Goal: Task Accomplishment & Management: Complete application form

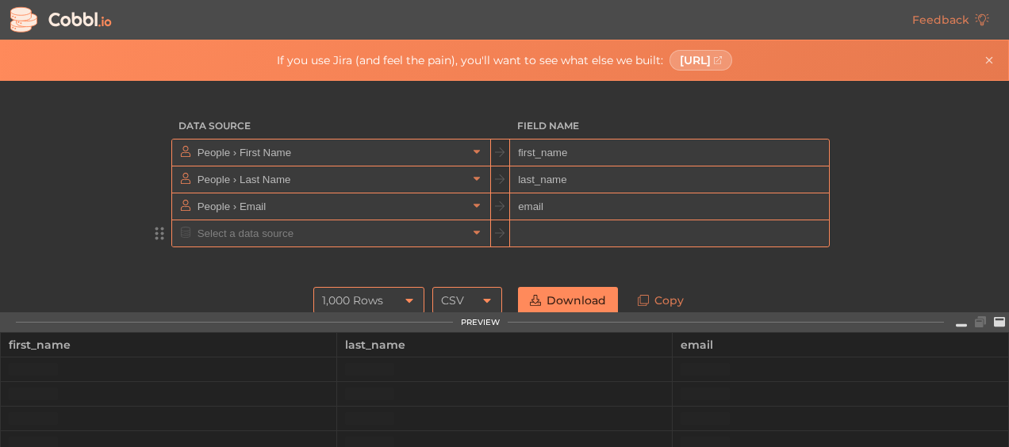
click at [224, 234] on input "text" at bounding box center [331, 233] width 274 height 26
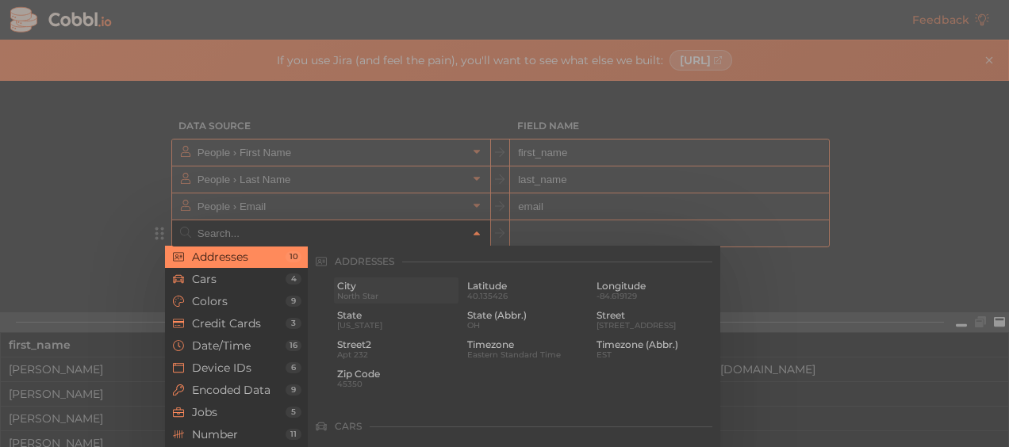
click at [360, 292] on span "North Star" at bounding box center [396, 296] width 118 height 9
type input "Addresses › City"
type input "city"
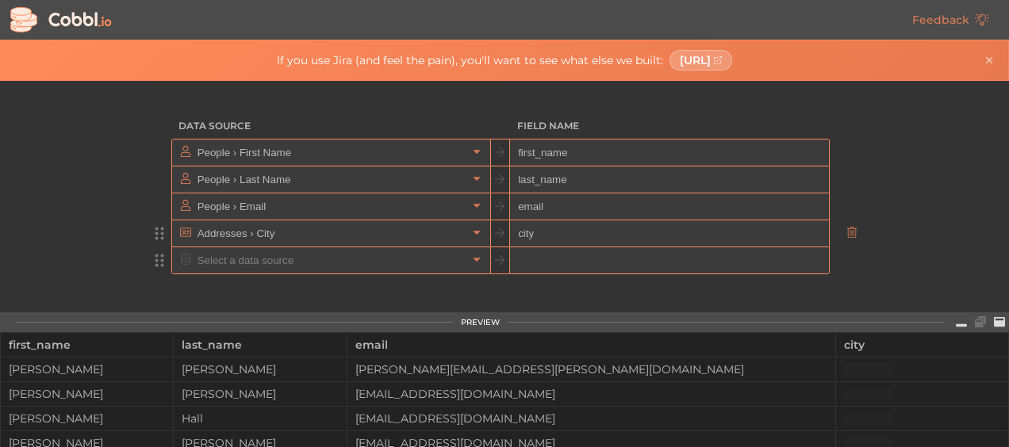
click at [243, 262] on input "text" at bounding box center [331, 260] width 274 height 26
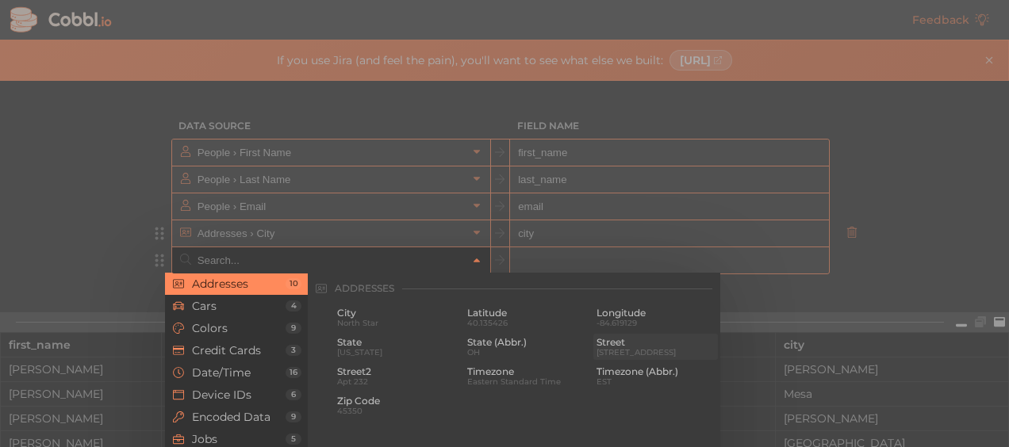
click at [604, 347] on span "Street" at bounding box center [655, 342] width 118 height 11
type input "Addresses › Street"
type input "street"
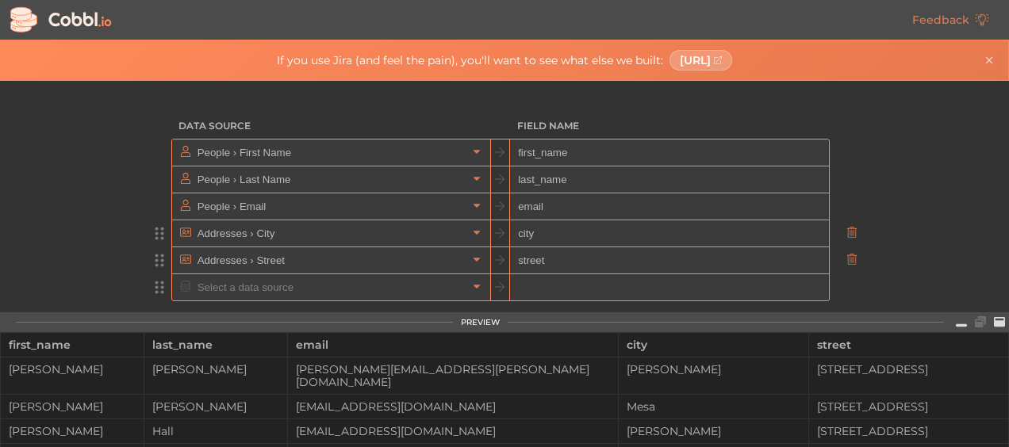
click at [262, 290] on input "text" at bounding box center [331, 287] width 274 height 26
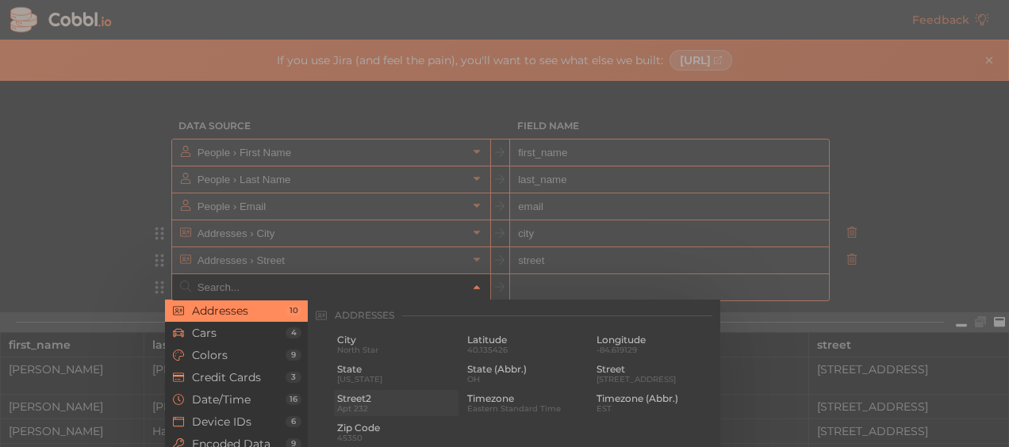
click at [366, 400] on span "Street2" at bounding box center [396, 398] width 118 height 11
type input "Addresses › Street2"
type input "street2"
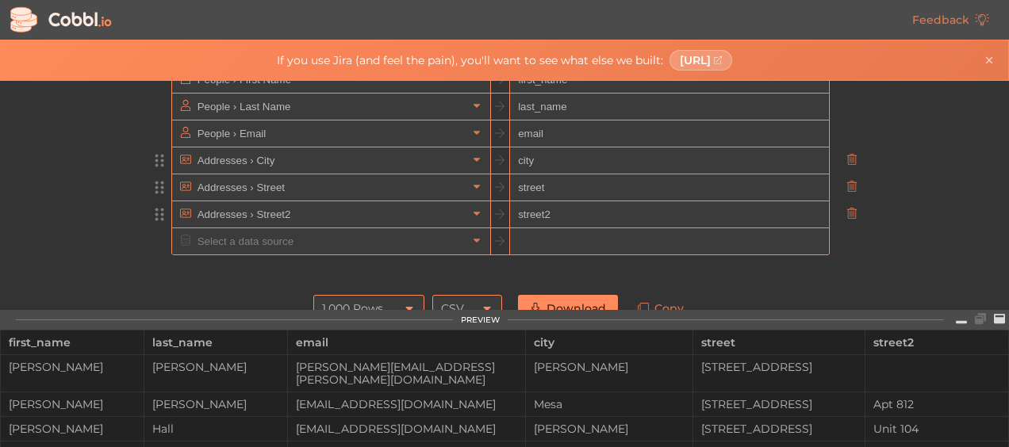
scroll to position [159, 0]
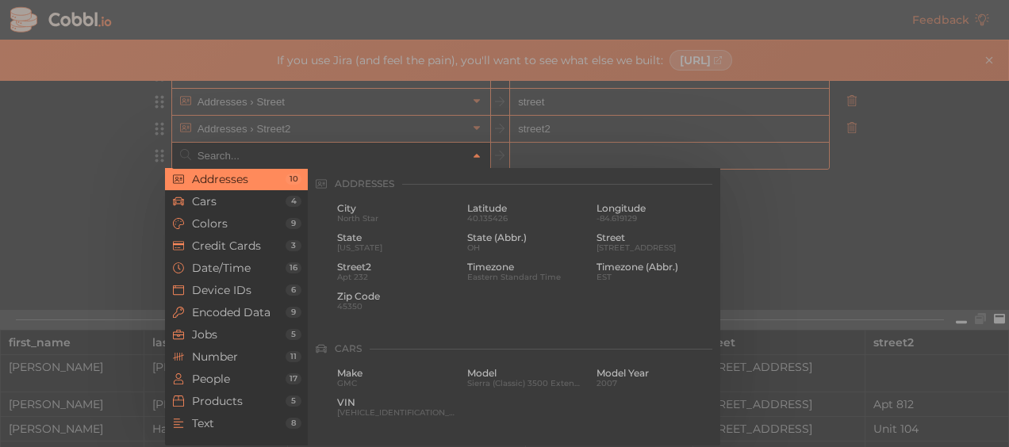
click at [265, 149] on input "text" at bounding box center [331, 156] width 274 height 26
click at [358, 305] on span "45350" at bounding box center [396, 306] width 118 height 9
type input "Addresses › Zip Code"
type input "zip"
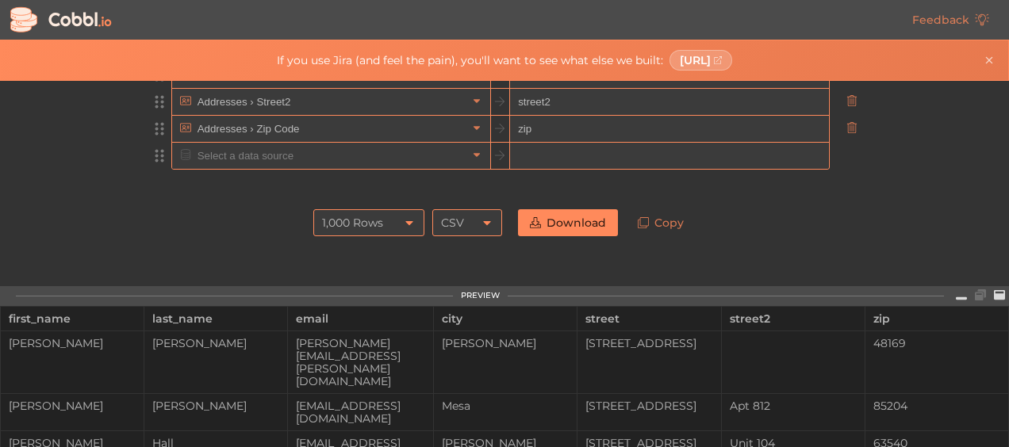
click at [259, 154] on input "text" at bounding box center [331, 156] width 274 height 26
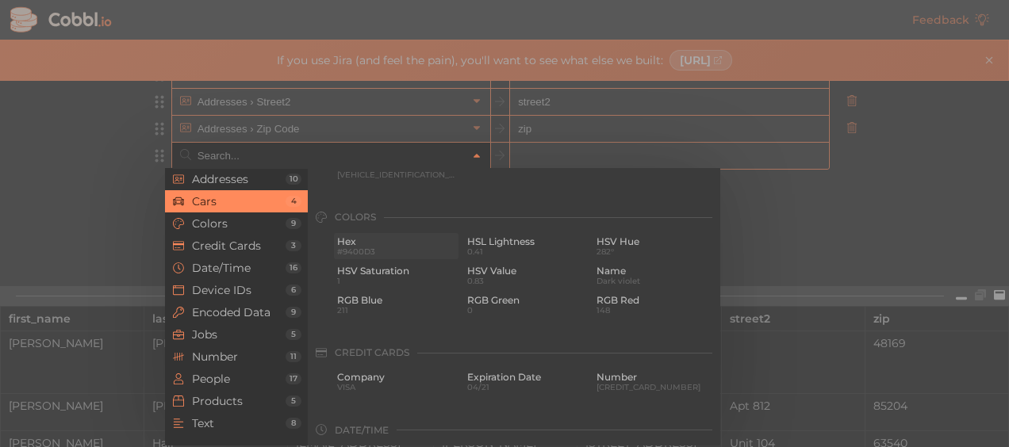
scroll to position [317, 0]
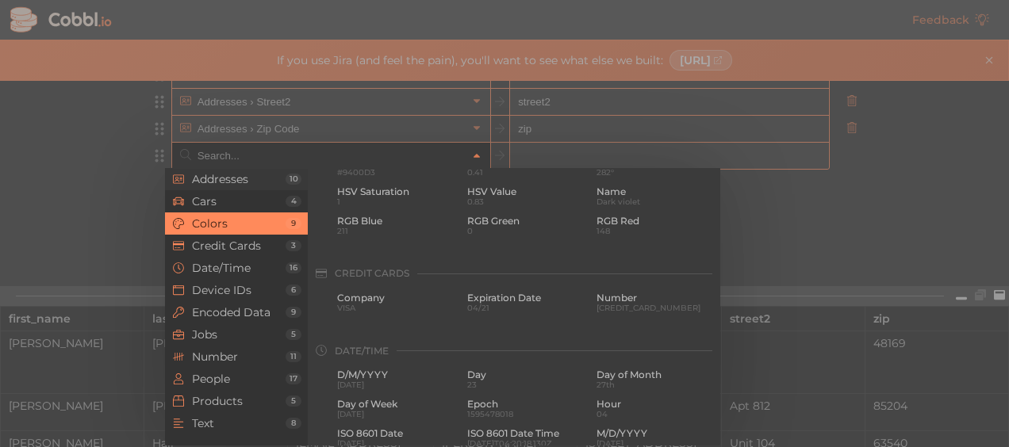
click at [236, 189] on li "Addresses 10" at bounding box center [236, 179] width 143 height 22
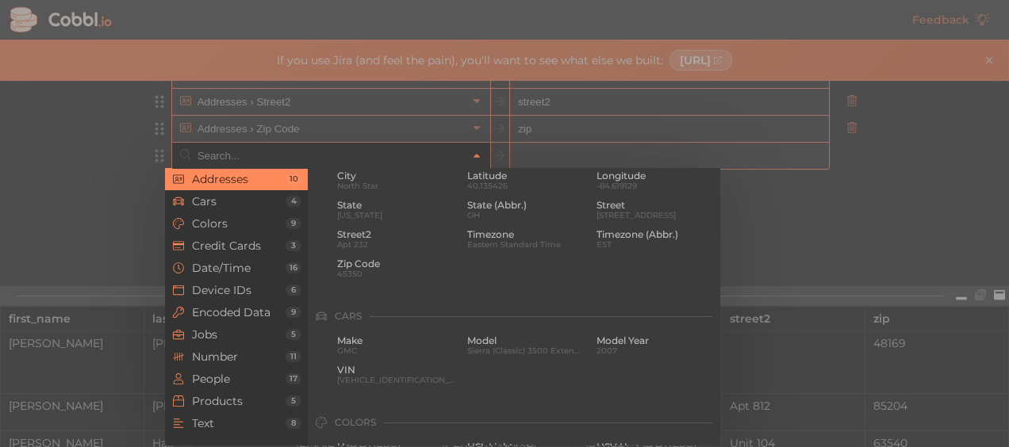
scroll to position [0, 0]
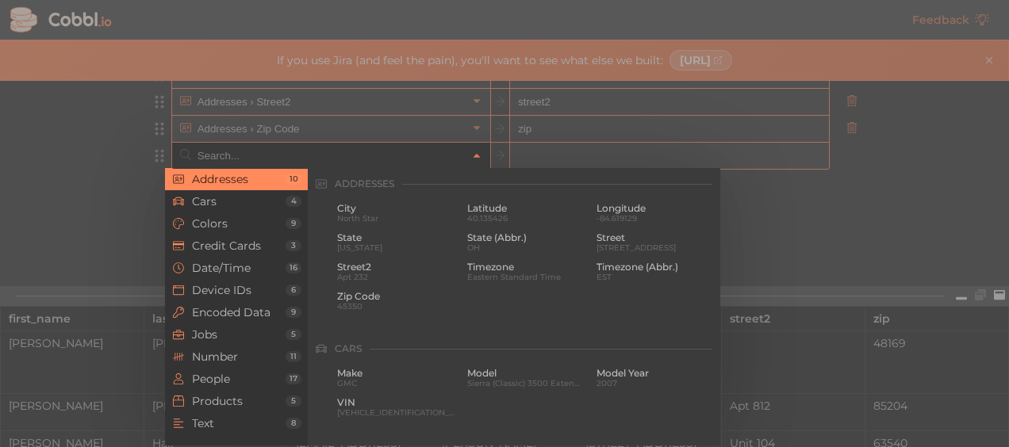
click at [81, 164] on div at bounding box center [504, 223] width 1009 height 447
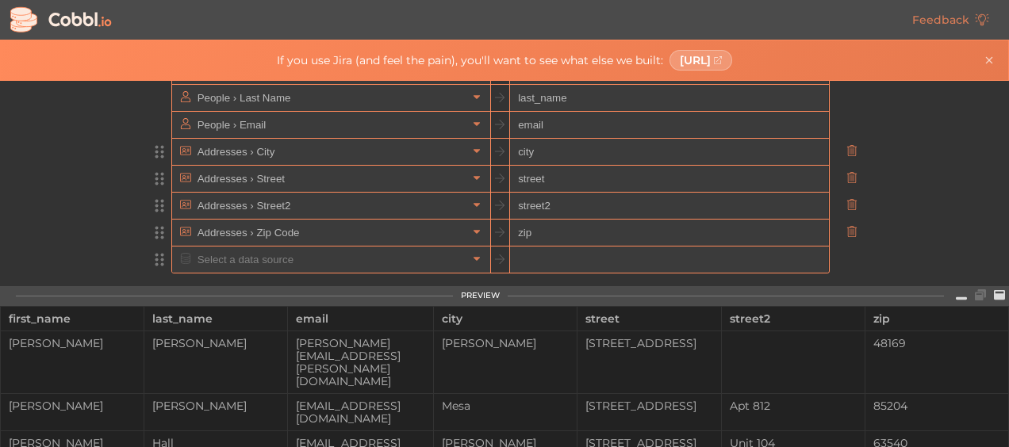
scroll to position [106, 0]
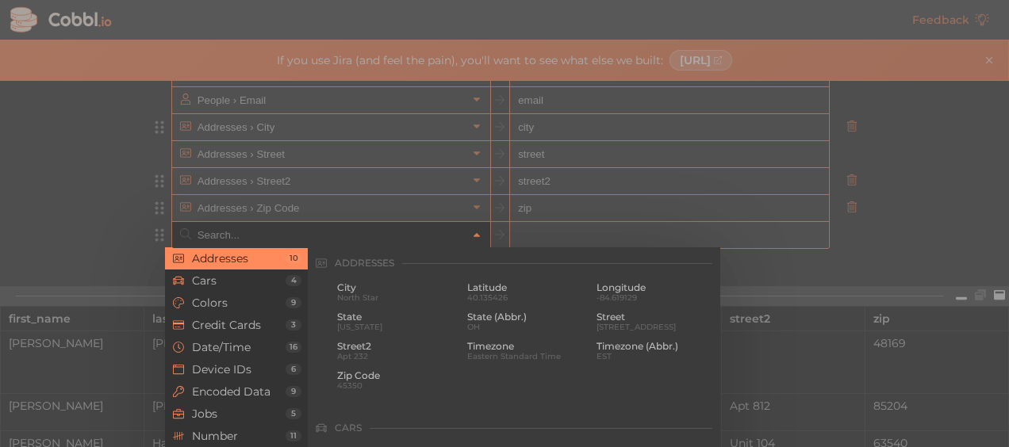
click at [226, 236] on input "text" at bounding box center [331, 235] width 274 height 26
click at [368, 325] on span "[US_STATE]" at bounding box center [396, 327] width 118 height 9
type input "Addresses › State"
type input "state"
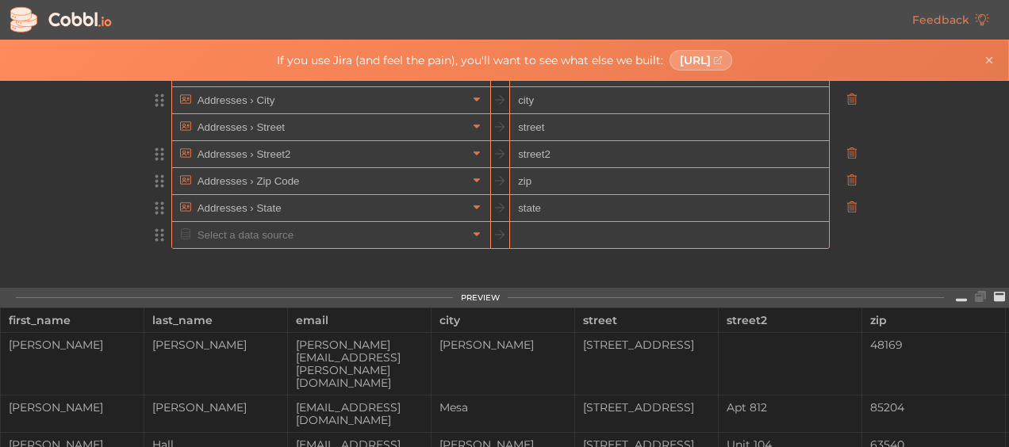
click at [225, 240] on input "text" at bounding box center [331, 235] width 274 height 26
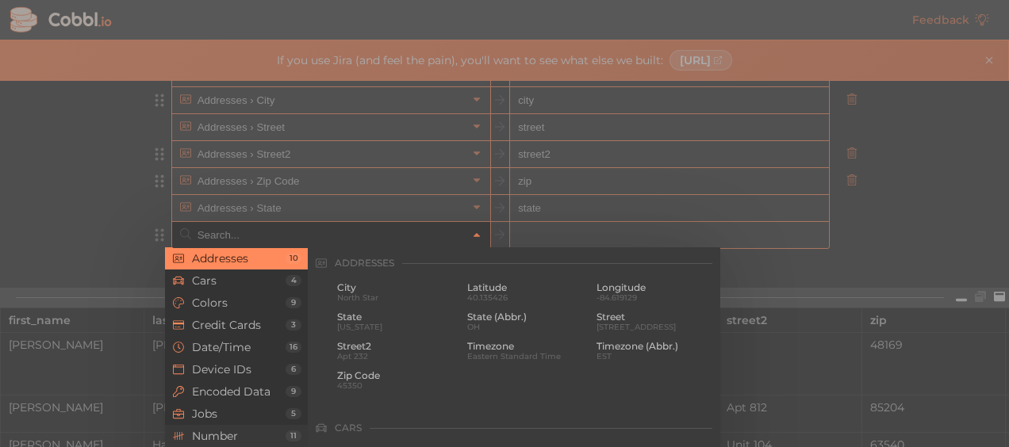
click at [236, 435] on span "Number" at bounding box center [239, 436] width 94 height 13
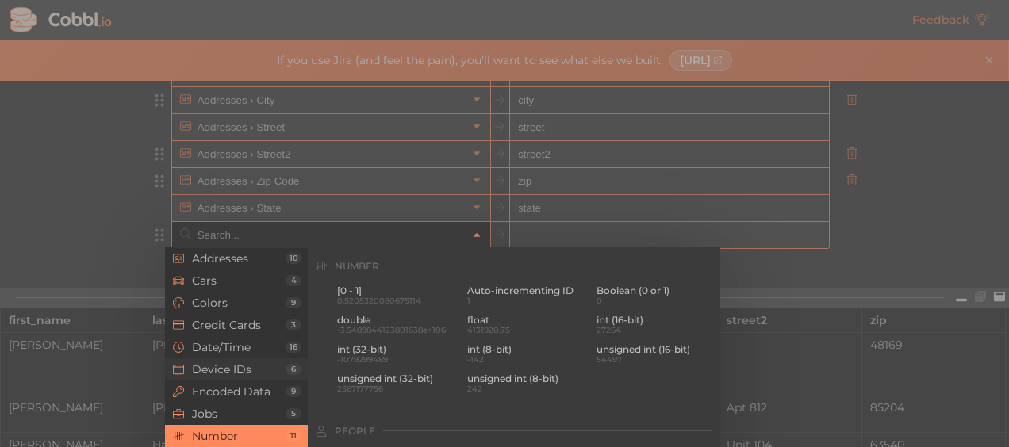
scroll to position [1058, 0]
click at [231, 411] on span "Jobs" at bounding box center [239, 414] width 94 height 13
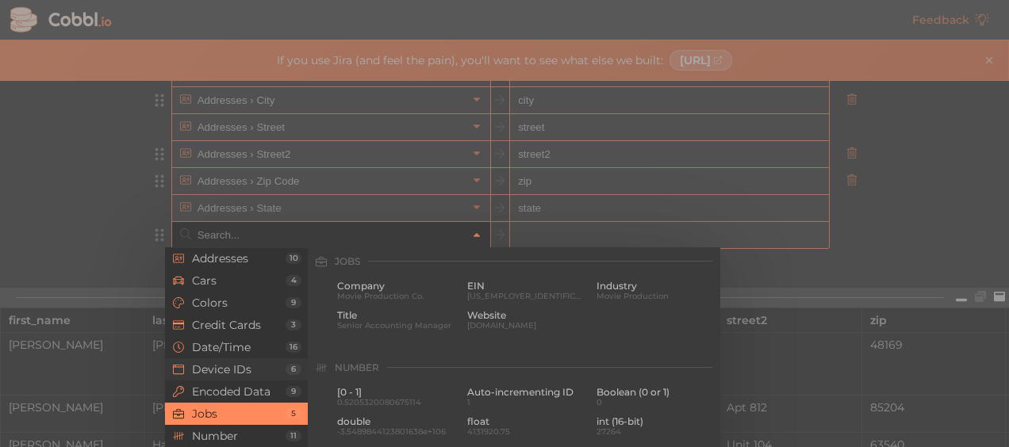
click at [237, 372] on span "Device IDs" at bounding box center [239, 369] width 94 height 13
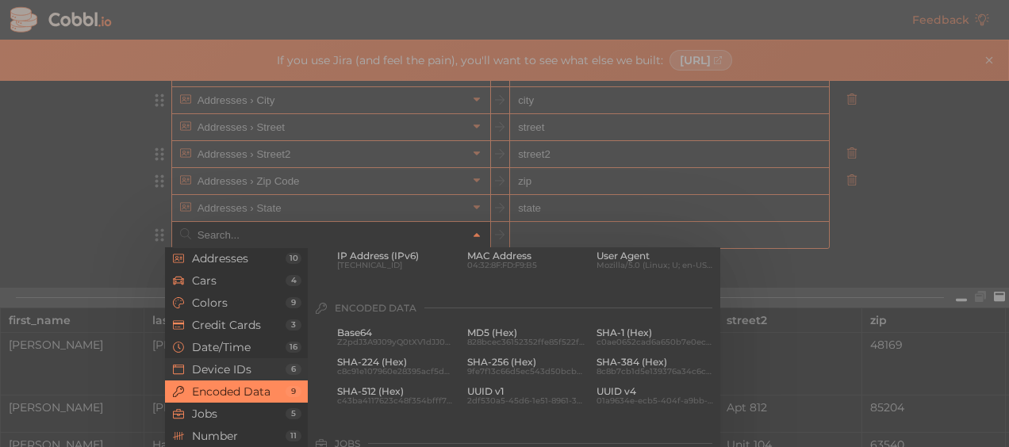
scroll to position [709, 0]
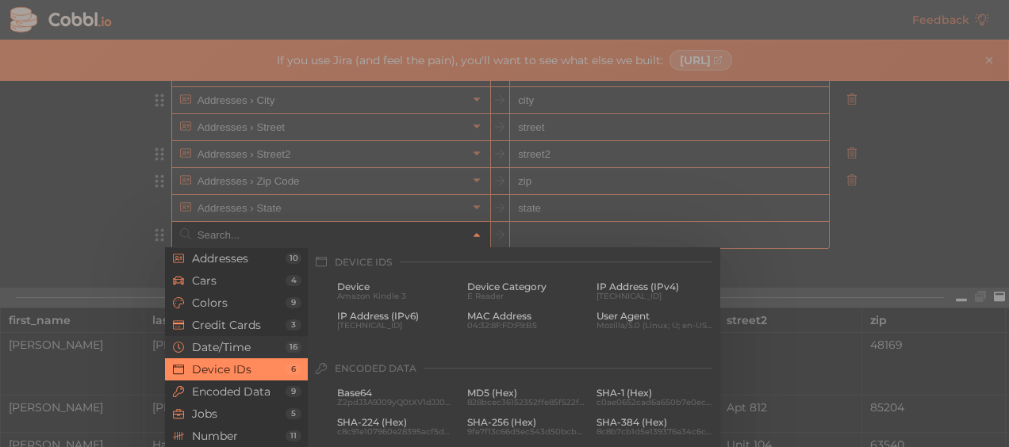
click at [241, 351] on span "Date/Time" at bounding box center [239, 347] width 94 height 13
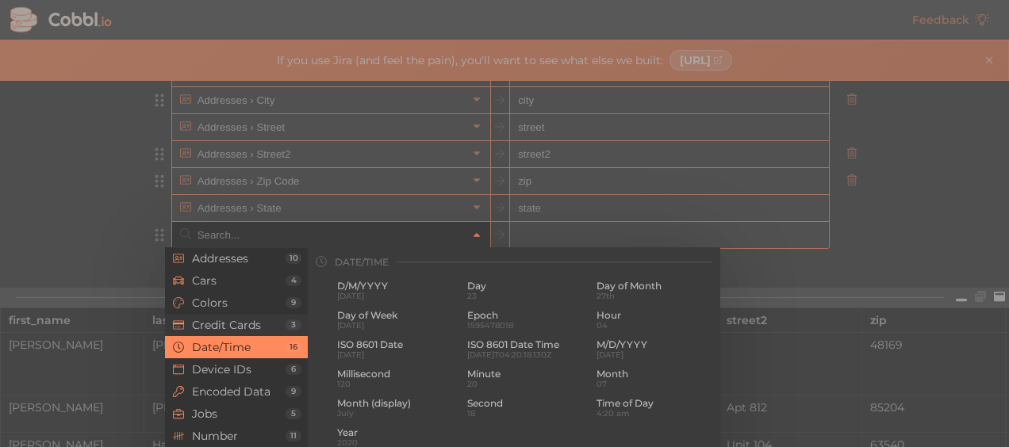
click at [242, 330] on span "Credit Cards" at bounding box center [239, 325] width 94 height 13
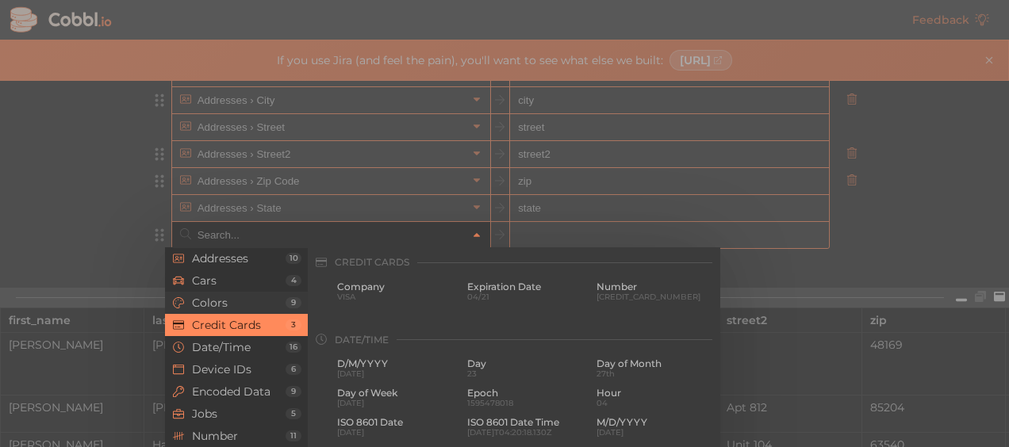
click at [244, 312] on li "Colors 9" at bounding box center [236, 303] width 143 height 22
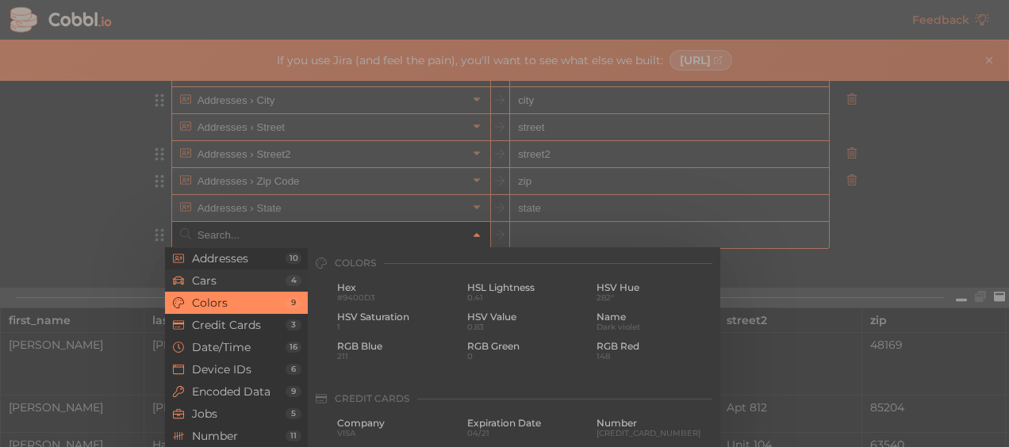
click at [226, 280] on span "Cars" at bounding box center [239, 280] width 94 height 13
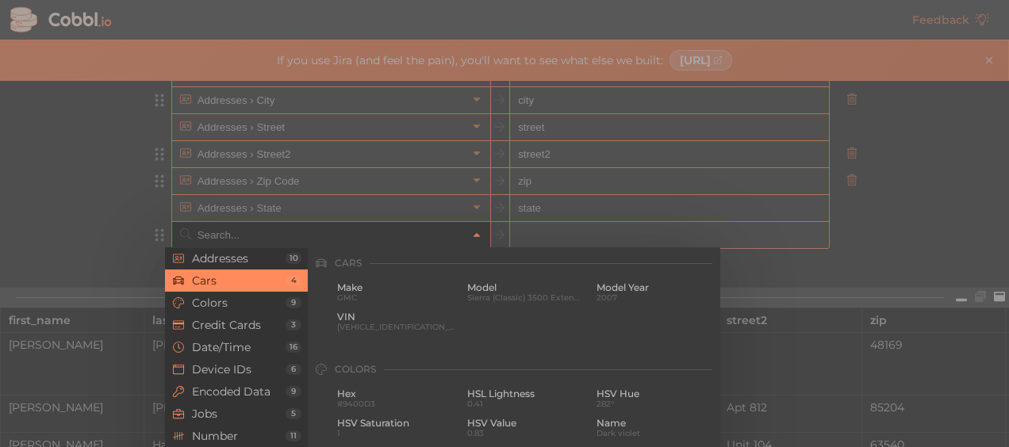
click at [138, 253] on div at bounding box center [504, 223] width 1009 height 447
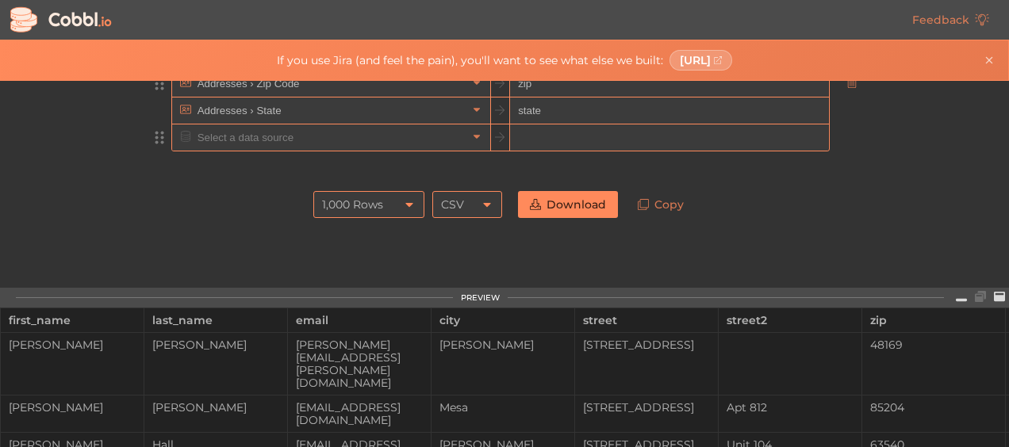
scroll to position [238, 0]
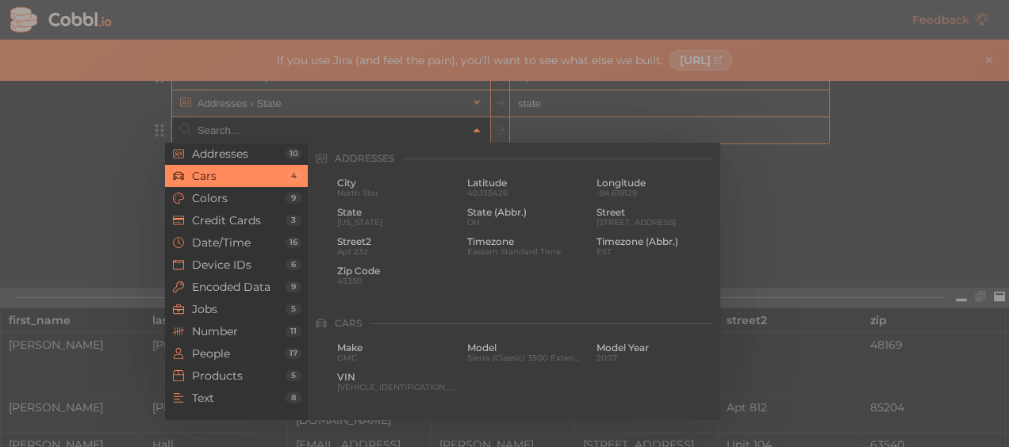
click at [212, 125] on input "text" at bounding box center [331, 130] width 274 height 26
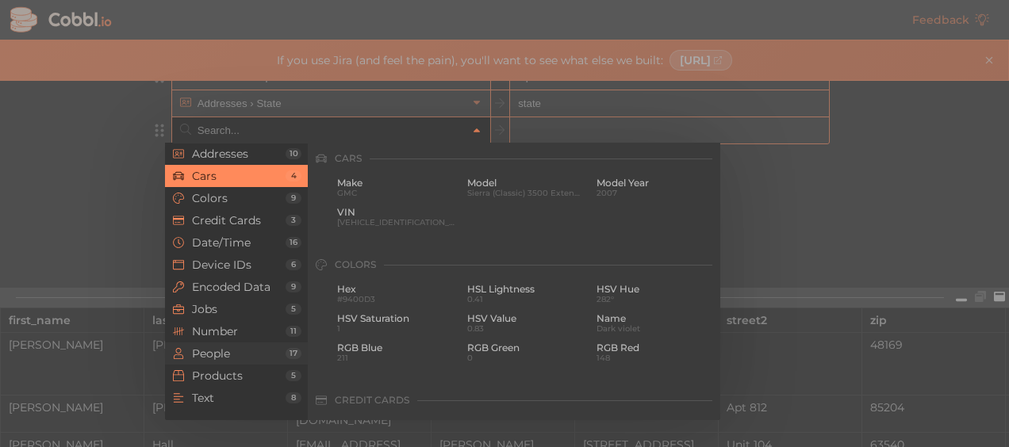
click at [214, 361] on li "People 17" at bounding box center [236, 354] width 143 height 22
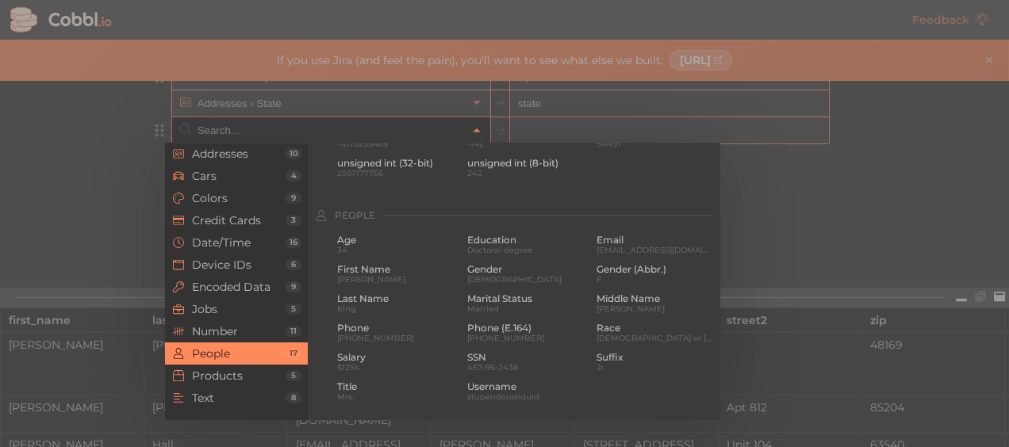
scroll to position [1223, 0]
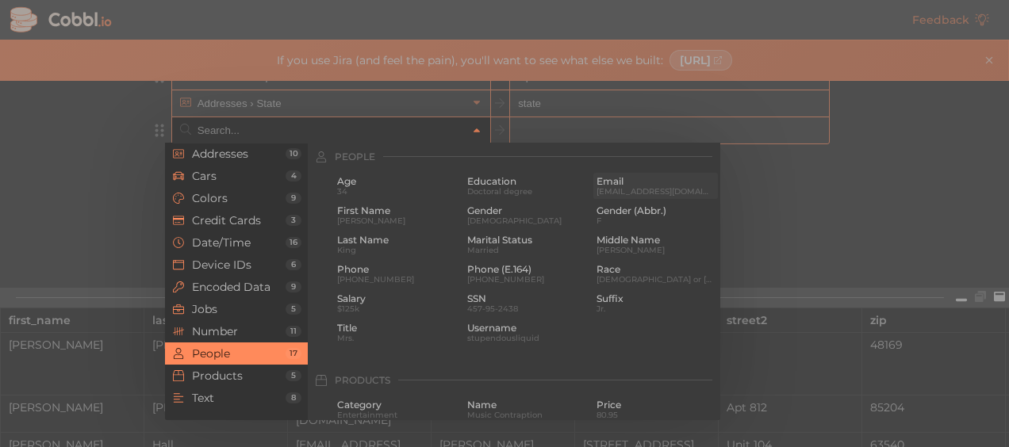
click at [609, 183] on span "Email" at bounding box center [655, 181] width 118 height 11
type input "People › Email"
type input "email"
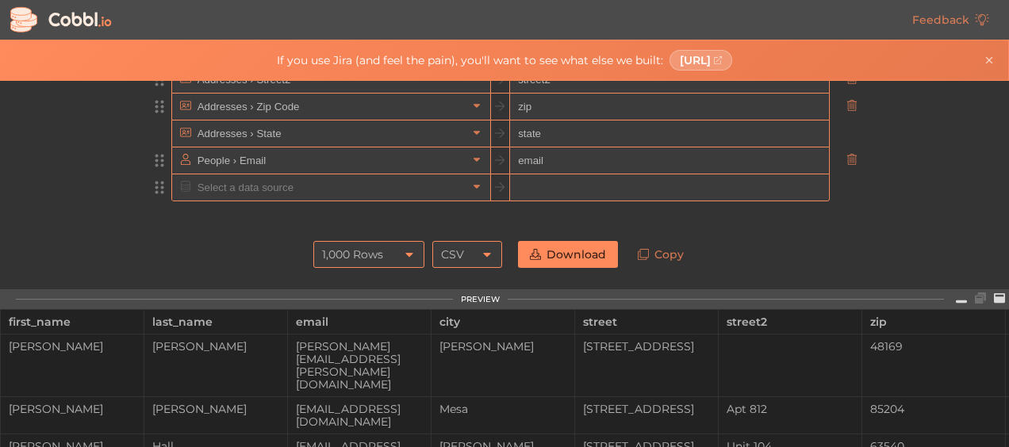
scroll to position [186, 0]
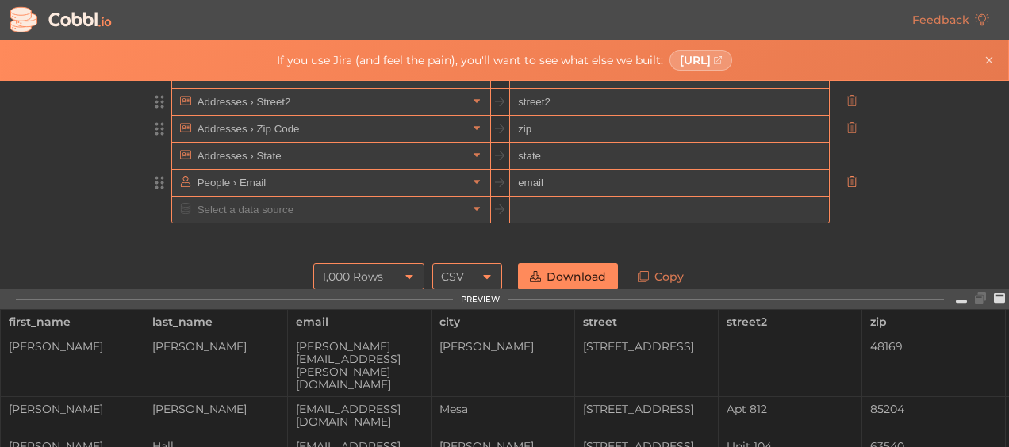
click at [846, 184] on icon at bounding box center [851, 181] width 11 height 11
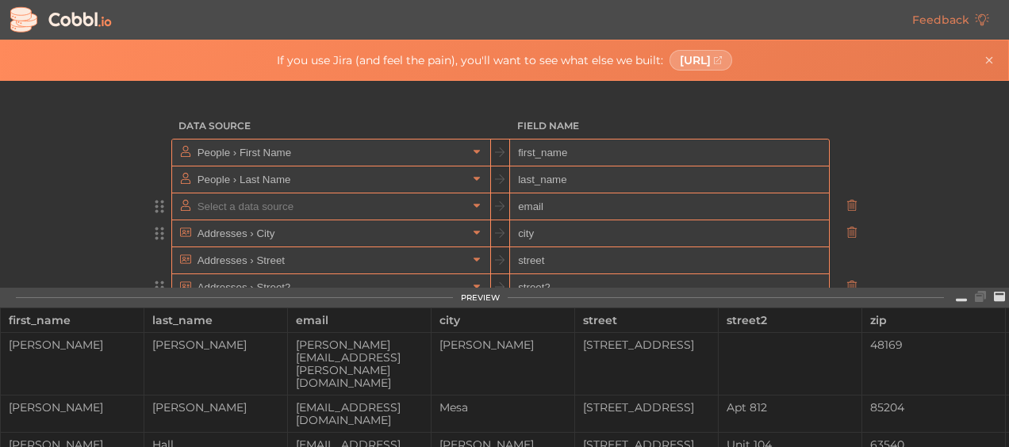
click at [328, 205] on input "text" at bounding box center [331, 207] width 274 height 26
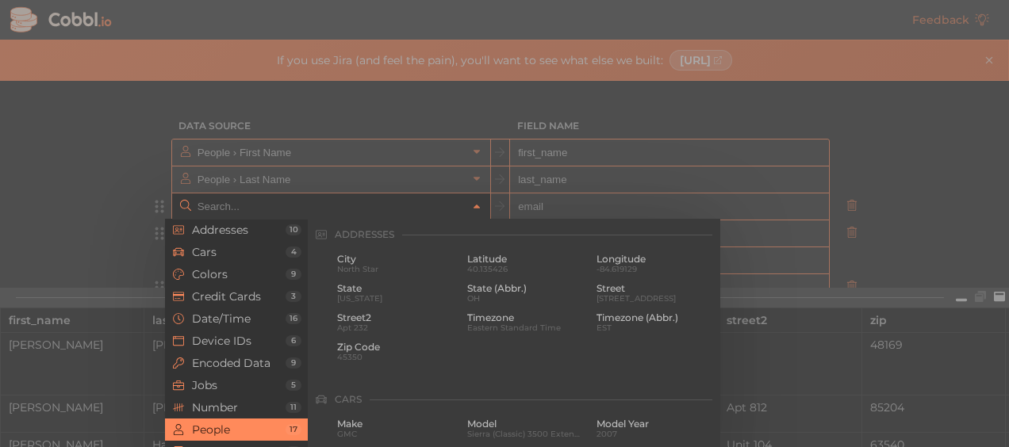
scroll to position [1223, 0]
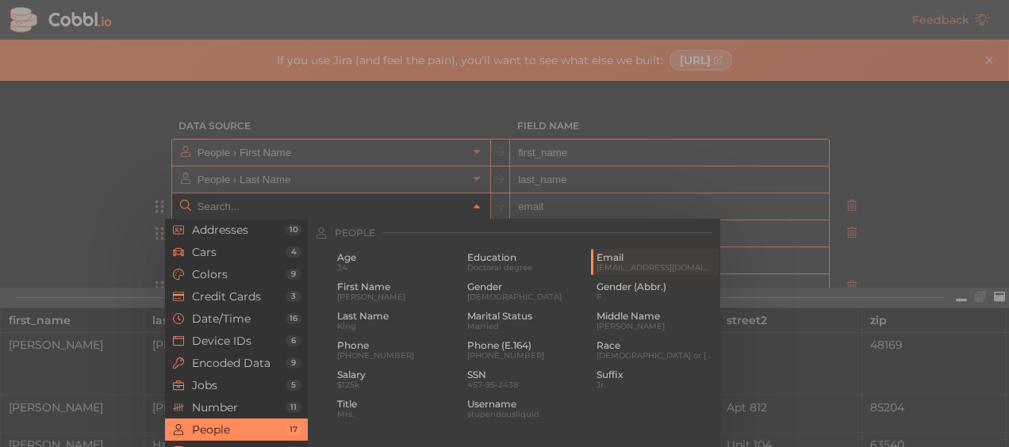
click at [122, 207] on div at bounding box center [504, 223] width 1009 height 447
type input "People › Email"
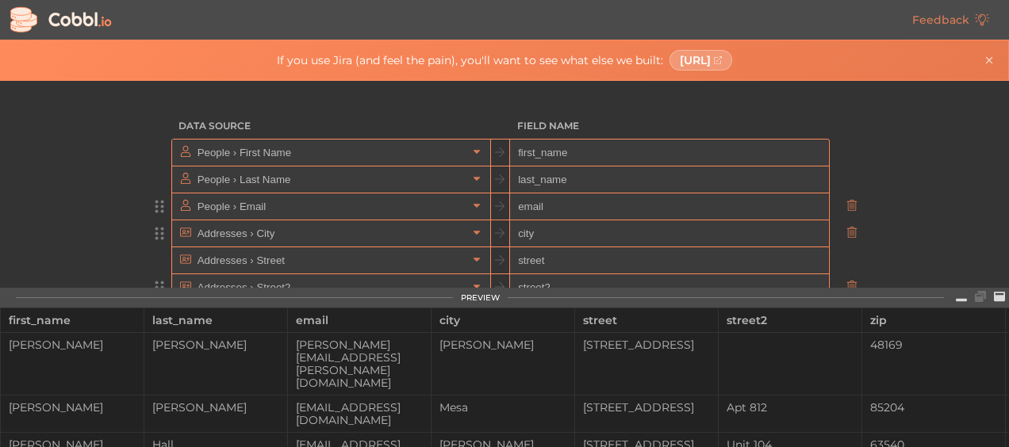
click at [628, 200] on input "email" at bounding box center [669, 207] width 318 height 27
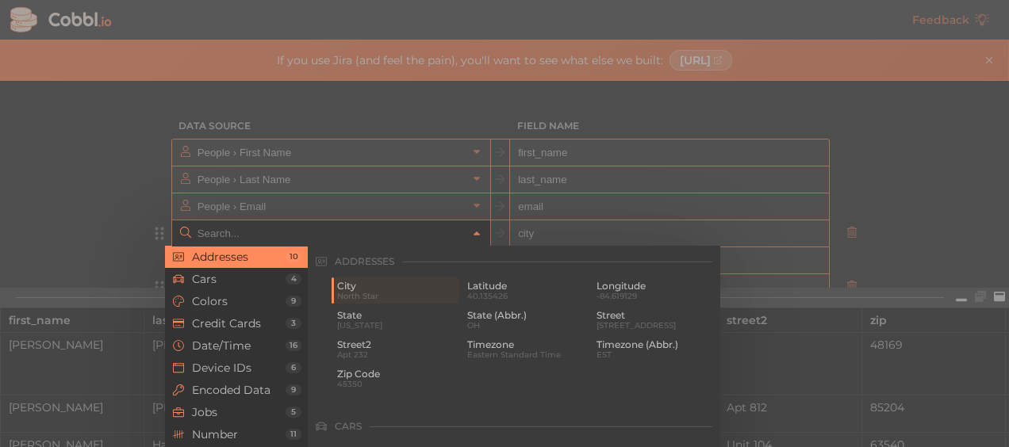
click at [56, 202] on div at bounding box center [504, 223] width 1009 height 447
type input "Addresses › City"
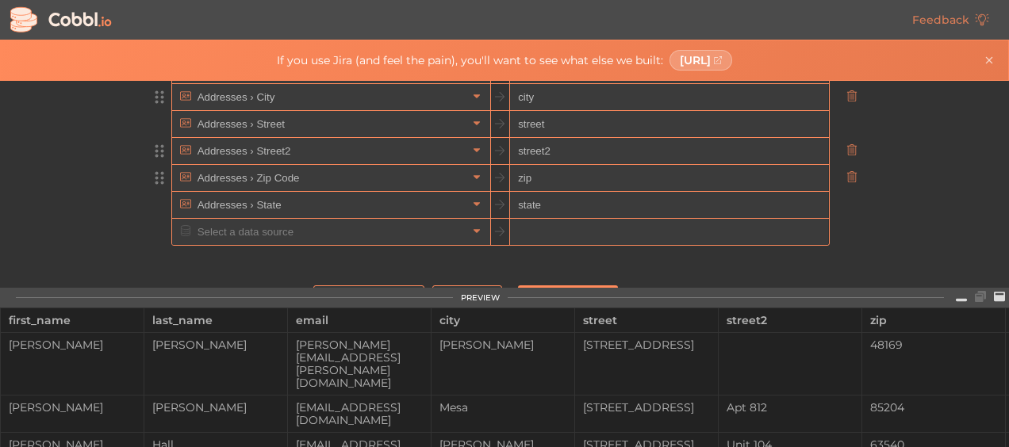
scroll to position [238, 0]
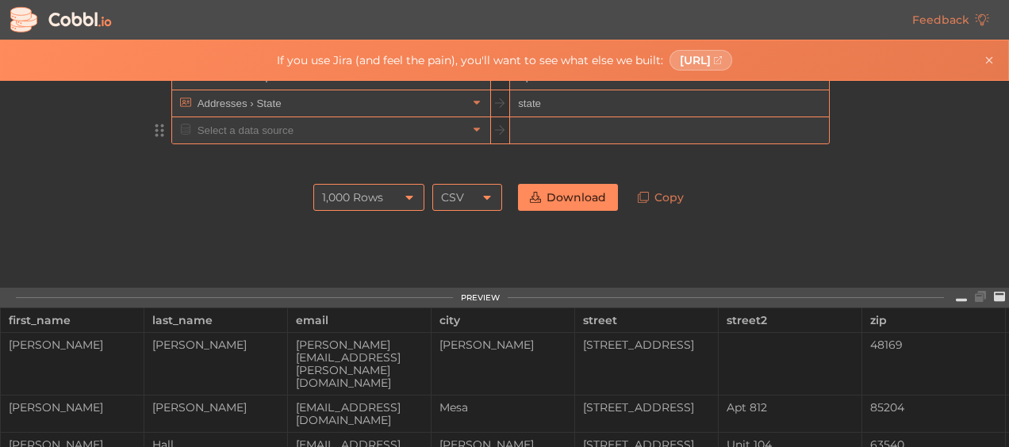
click at [240, 130] on input "text" at bounding box center [331, 130] width 274 height 26
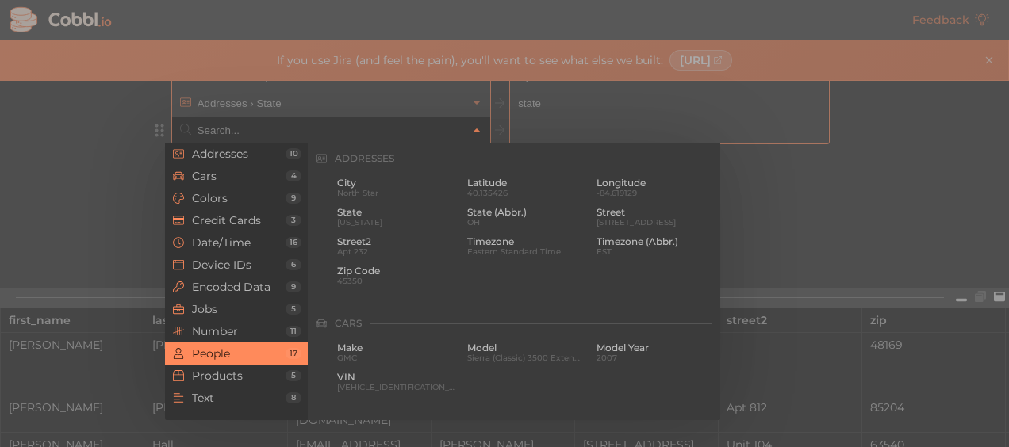
scroll to position [1223, 0]
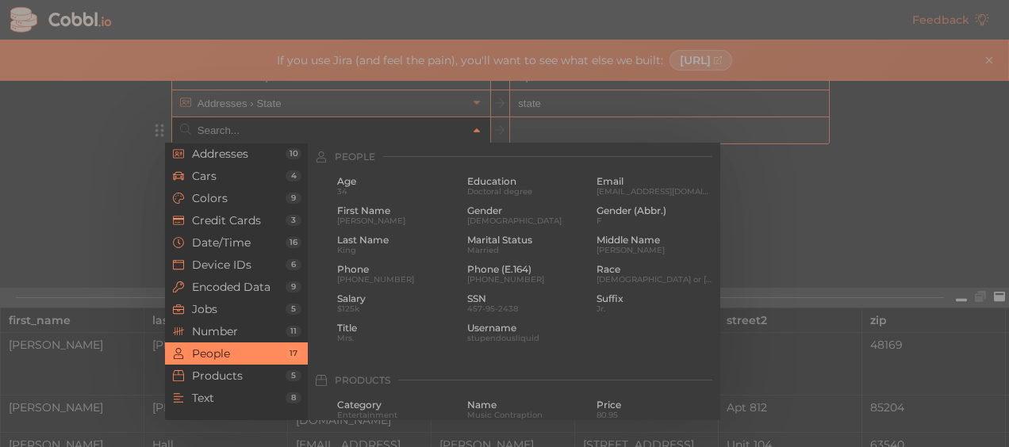
drag, startPoint x: 605, startPoint y: 244, endPoint x: 593, endPoint y: 244, distance: 11.9
click at [606, 244] on span "Middle Name" at bounding box center [655, 240] width 118 height 11
type input "People › Middle Name"
type input "middle_name"
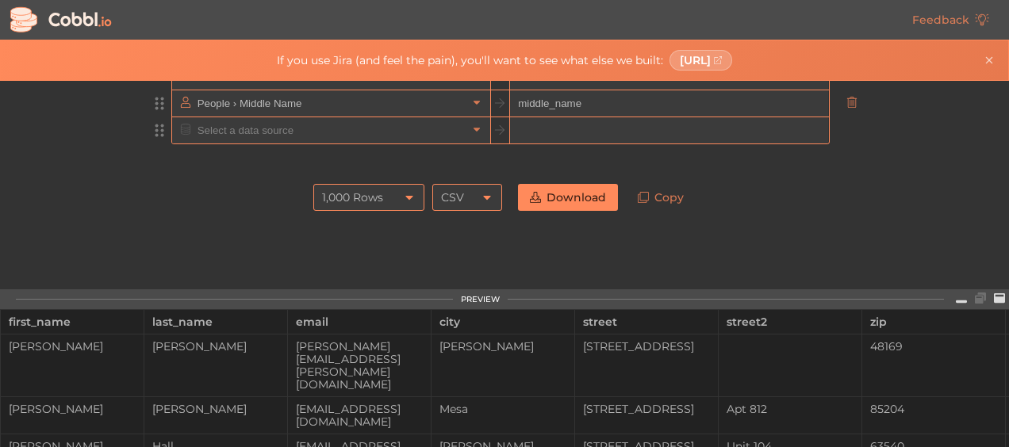
click at [210, 126] on input "text" at bounding box center [331, 130] width 274 height 26
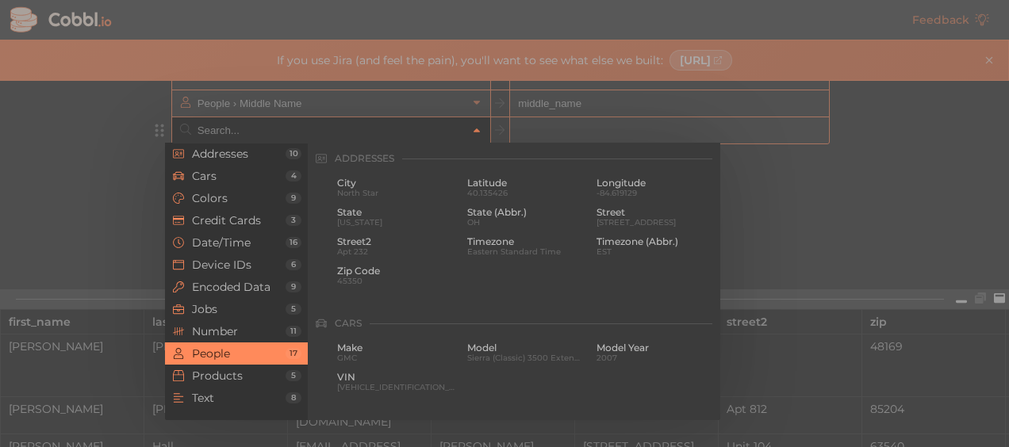
scroll to position [1223, 0]
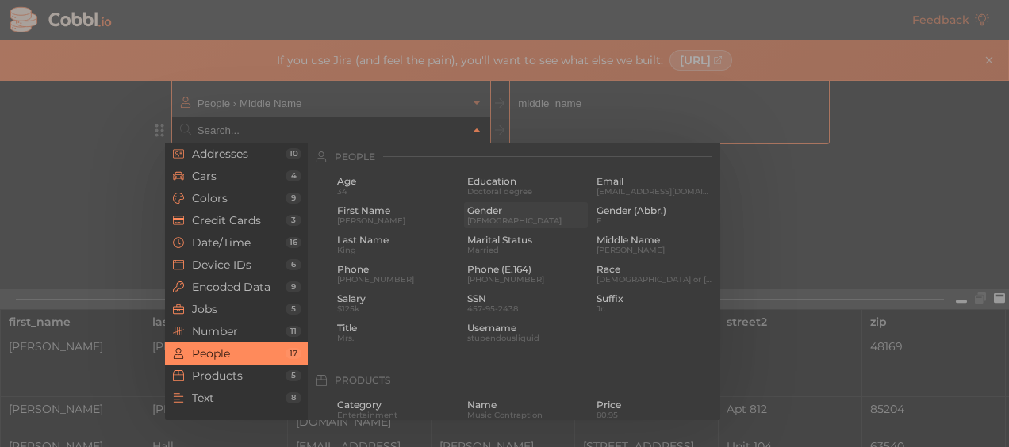
click at [482, 219] on span "[DEMOGRAPHIC_DATA]" at bounding box center [526, 221] width 118 height 9
type input "People › Gender"
type input "gender"
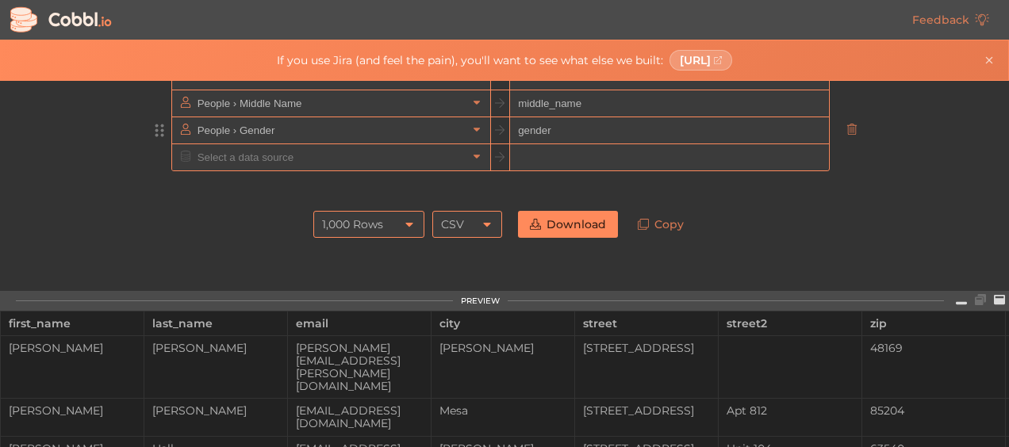
scroll to position [292, 0]
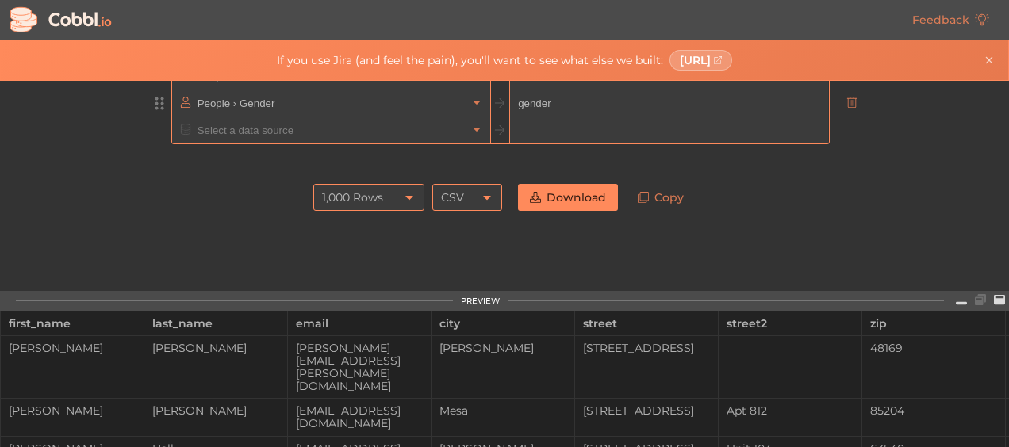
click at [105, 208] on div "Data Source Field Name People › First Name first_name People › Last Name last_n…" at bounding box center [504, 186] width 1008 height 210
click at [213, 119] on input "text" at bounding box center [331, 130] width 274 height 26
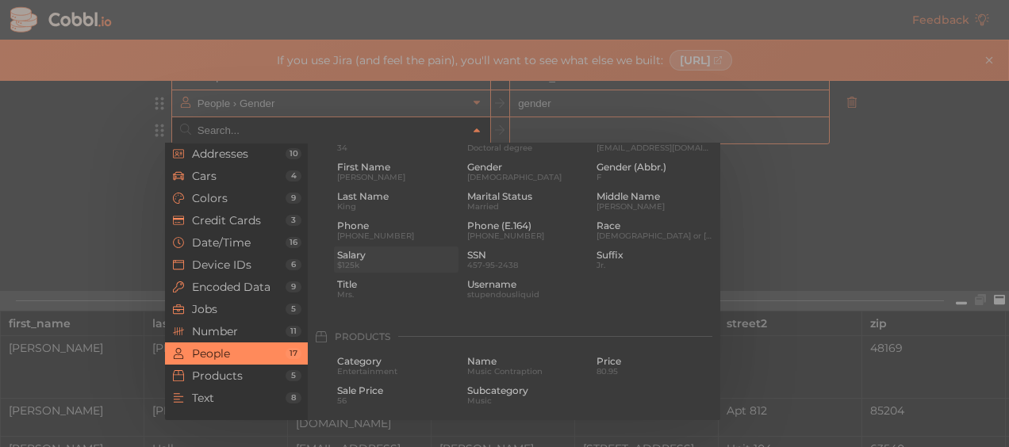
scroll to position [1302, 0]
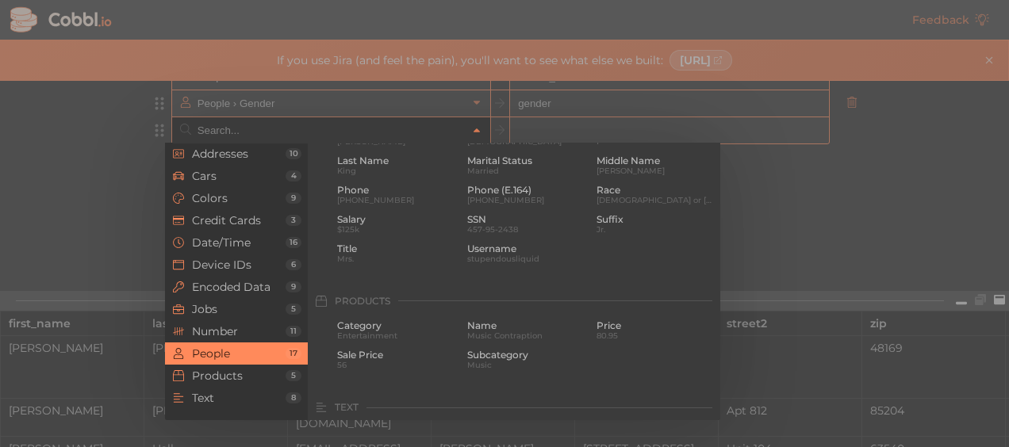
click at [247, 355] on span "People" at bounding box center [239, 353] width 94 height 13
